Goal: Transaction & Acquisition: Purchase product/service

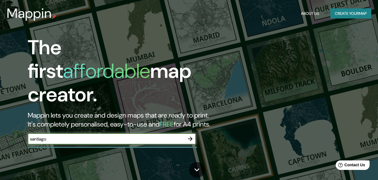
type input "santiago"
click at [189, 136] on icon "button" at bounding box center [190, 139] width 7 height 7
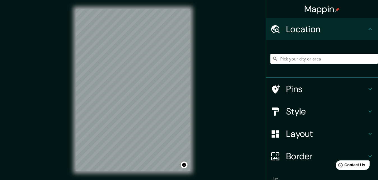
click at [327, 60] on input "Pick your city or area" at bounding box center [325, 59] width 108 height 10
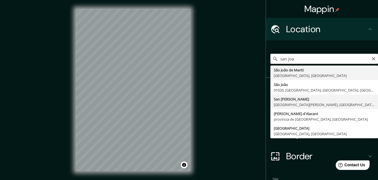
type input "[GEOGRAPHIC_DATA][PERSON_NAME], [GEOGRAPHIC_DATA][PERSON_NAME], [GEOGRAPHIC_DAT…"
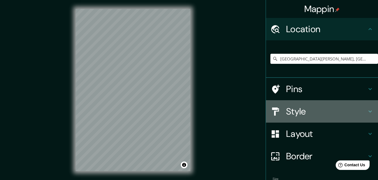
click at [369, 112] on icon at bounding box center [370, 111] width 7 height 7
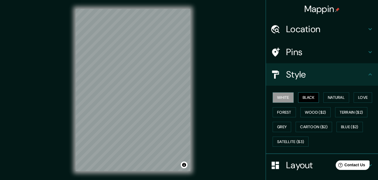
click at [317, 98] on button "Black" at bounding box center [308, 98] width 21 height 10
click at [343, 100] on button "Natural" at bounding box center [337, 98] width 26 height 10
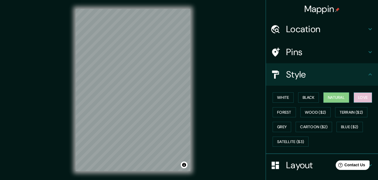
click at [362, 100] on button "Love" at bounding box center [363, 98] width 19 height 10
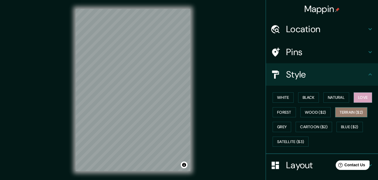
click at [351, 112] on button "Terrain ($2)" at bounding box center [351, 112] width 33 height 10
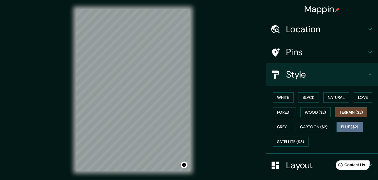
click at [343, 124] on button "Blue ($2)" at bounding box center [350, 127] width 26 height 10
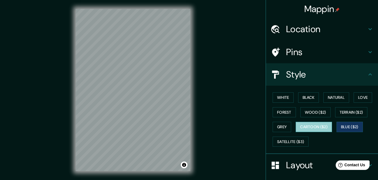
click at [306, 130] on button "Cartoon ($2)" at bounding box center [314, 127] width 36 height 10
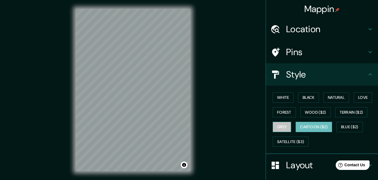
click at [287, 127] on button "Grey" at bounding box center [282, 127] width 19 height 10
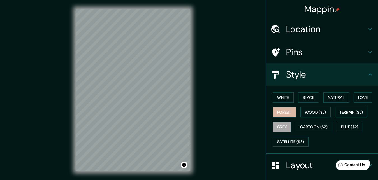
click at [293, 114] on button "Forest" at bounding box center [284, 112] width 23 height 10
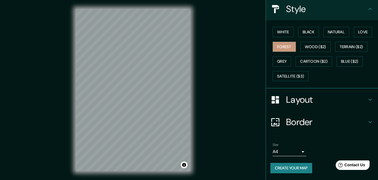
scroll to position [70, 0]
click at [368, 96] on icon at bounding box center [370, 99] width 7 height 7
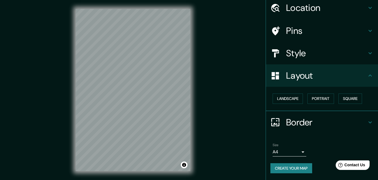
scroll to position [26, 0]
click at [295, 96] on button "Landscape" at bounding box center [288, 99] width 30 height 10
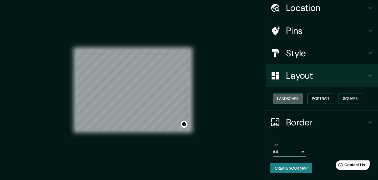
click at [295, 96] on button "Landscape" at bounding box center [288, 99] width 30 height 10
click at [315, 96] on button "Portrait" at bounding box center [321, 99] width 27 height 10
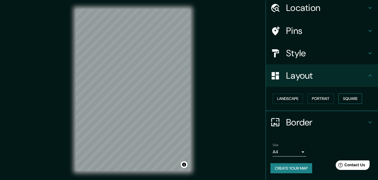
click at [345, 95] on button "Square" at bounding box center [351, 99] width 24 height 10
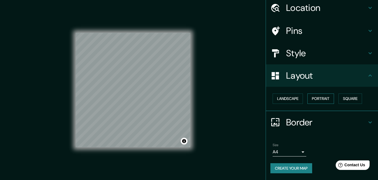
click at [324, 96] on button "Portrait" at bounding box center [321, 99] width 27 height 10
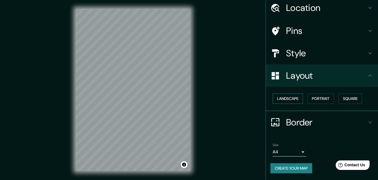
click at [291, 95] on button "Landscape" at bounding box center [288, 99] width 30 height 10
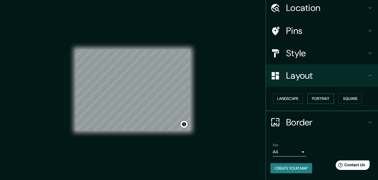
click at [327, 94] on button "Portrait" at bounding box center [321, 99] width 27 height 10
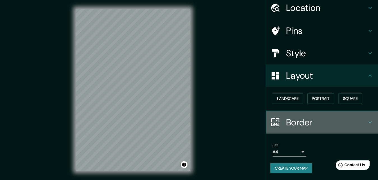
click at [370, 121] on icon at bounding box center [370, 122] width 3 height 2
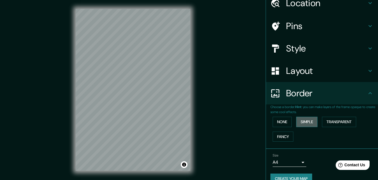
click at [315, 121] on button "Simple" at bounding box center [306, 122] width 21 height 10
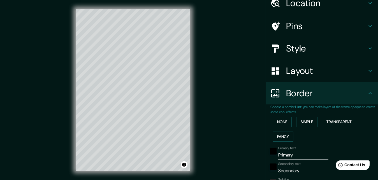
click at [351, 123] on button "Transparent" at bounding box center [339, 122] width 34 height 10
click at [283, 137] on button "Fancy" at bounding box center [283, 137] width 21 height 10
click at [285, 123] on button "None" at bounding box center [282, 122] width 19 height 10
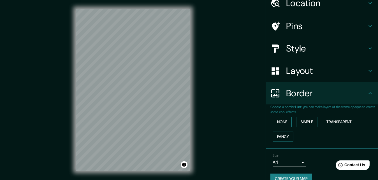
click at [289, 121] on button "None" at bounding box center [282, 122] width 19 height 10
click at [286, 122] on button "None" at bounding box center [282, 122] width 19 height 10
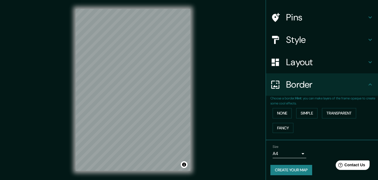
scroll to position [42, 0]
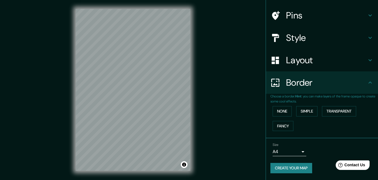
click at [302, 148] on body "Mappin Location [GEOGRAPHIC_DATA][PERSON_NAME], [GEOGRAPHIC_DATA][PERSON_NAME],…" at bounding box center [189, 90] width 378 height 180
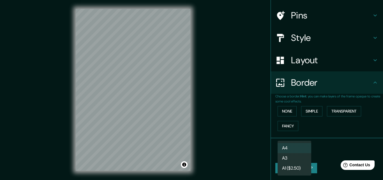
click at [291, 159] on li "A3" at bounding box center [295, 158] width 34 height 10
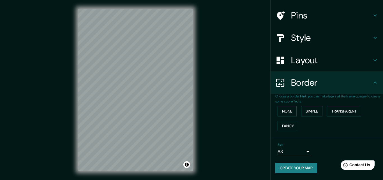
click at [305, 148] on body "Mappin Location [GEOGRAPHIC_DATA][PERSON_NAME], [GEOGRAPHIC_DATA][PERSON_NAME],…" at bounding box center [191, 90] width 383 height 180
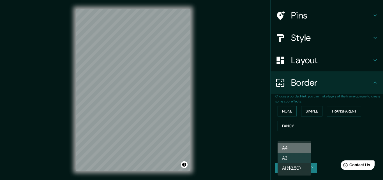
click at [289, 149] on li "A4" at bounding box center [295, 148] width 34 height 10
type input "single"
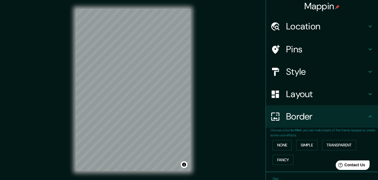
scroll to position [0, 0]
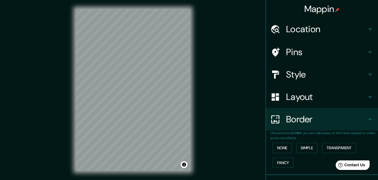
click at [358, 53] on h4 "Pins" at bounding box center [326, 52] width 81 height 11
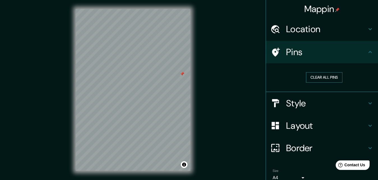
click at [314, 78] on button "Clear all pins" at bounding box center [324, 77] width 36 height 10
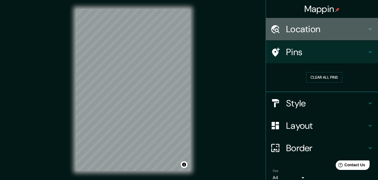
click at [308, 28] on h4 "Location" at bounding box center [326, 29] width 81 height 11
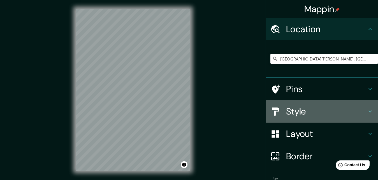
click at [318, 112] on h4 "Style" at bounding box center [326, 111] width 81 height 11
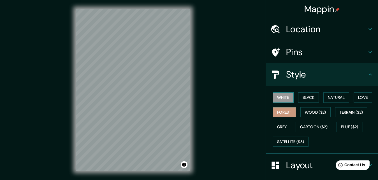
click at [288, 97] on button "White" at bounding box center [283, 98] width 21 height 10
